Goal: Navigation & Orientation: Find specific page/section

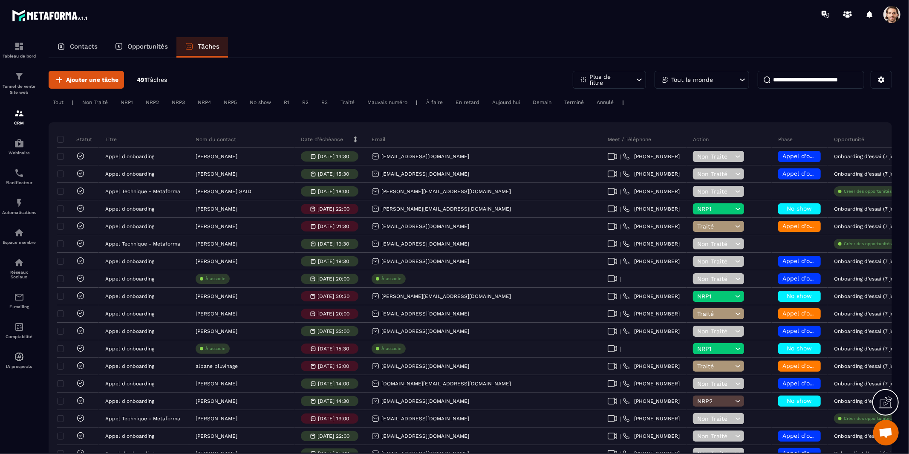
click at [220, 51] on div "Tâches" at bounding box center [202, 47] width 52 height 20
click at [89, 46] on p "Contacts" at bounding box center [84, 47] width 28 height 8
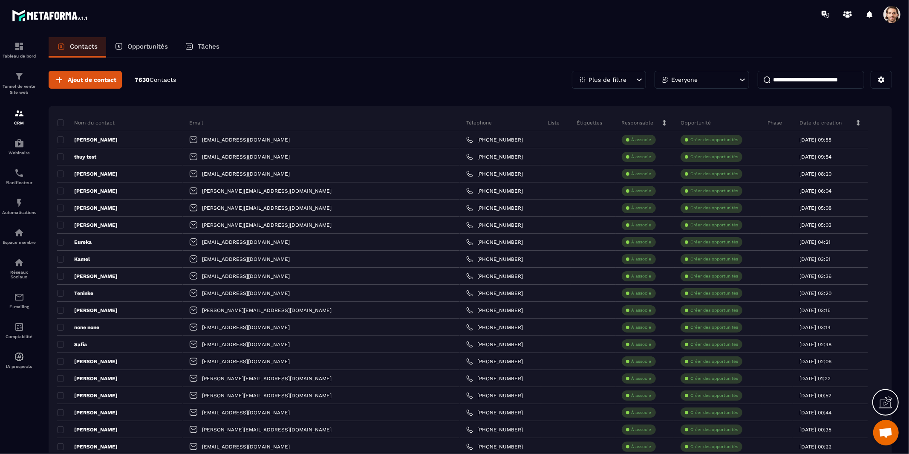
click at [153, 45] on p "Opportunités" at bounding box center [147, 47] width 40 height 8
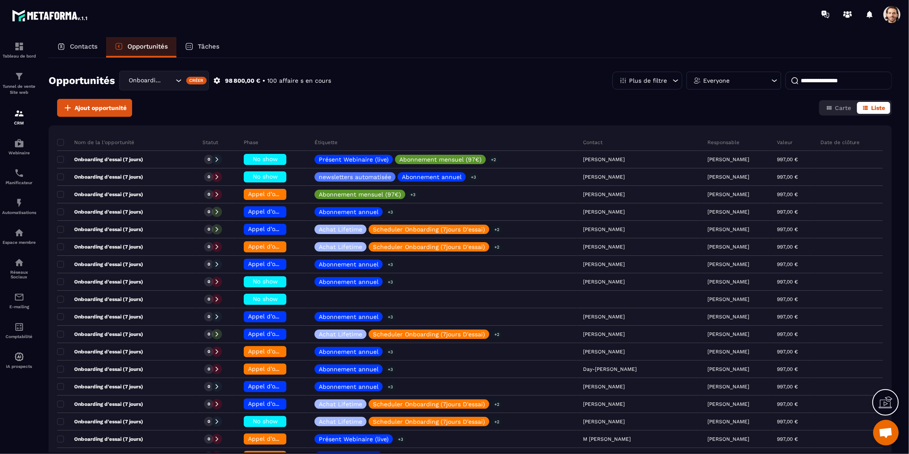
click at [338, 43] on div "Contacts Opportunités Tâches" at bounding box center [470, 47] width 843 height 20
click at [202, 49] on p "Tâches" at bounding box center [209, 47] width 22 height 8
